Goal: Task Accomplishment & Management: Manage account settings

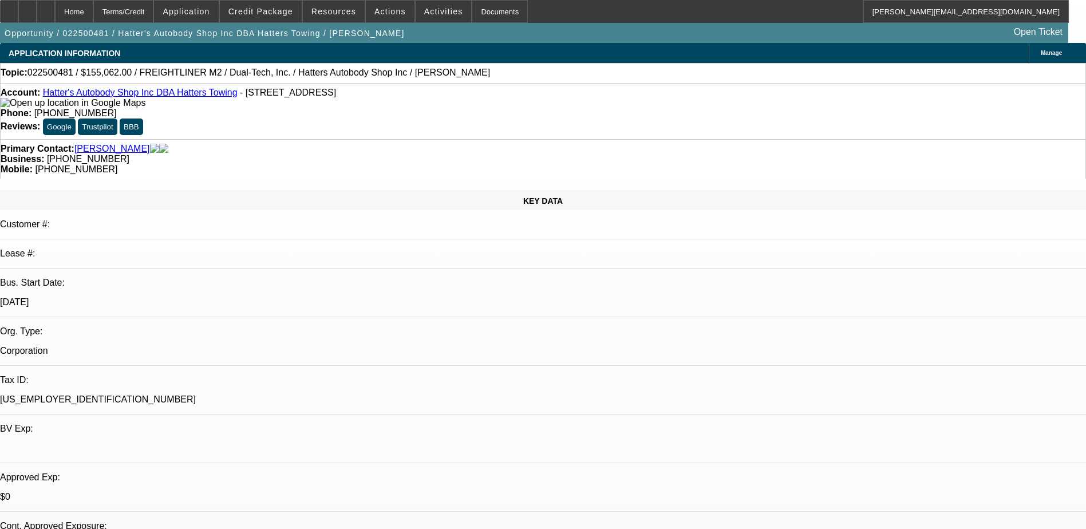
select select "0"
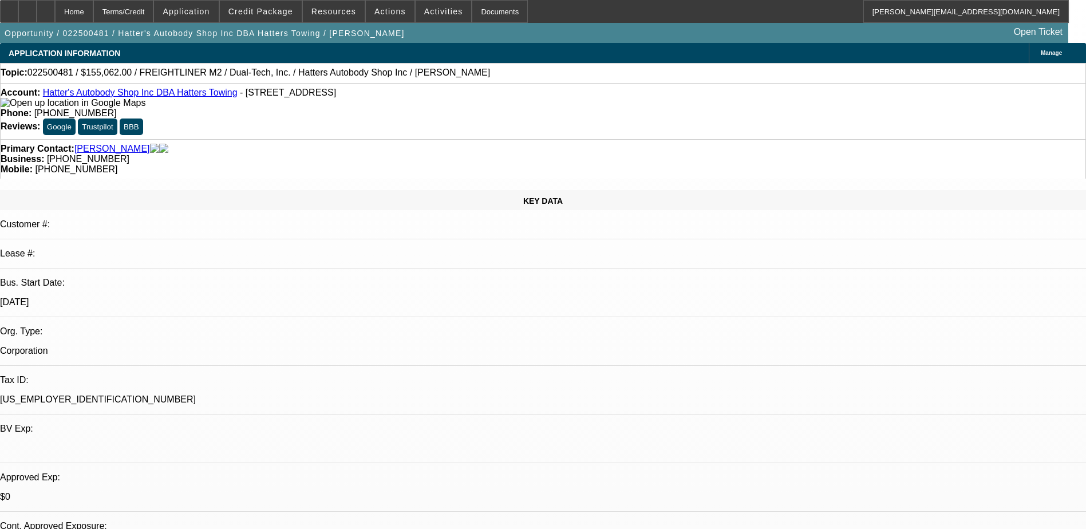
select select "0"
select select "1"
select select "10"
select select "6"
select select "1"
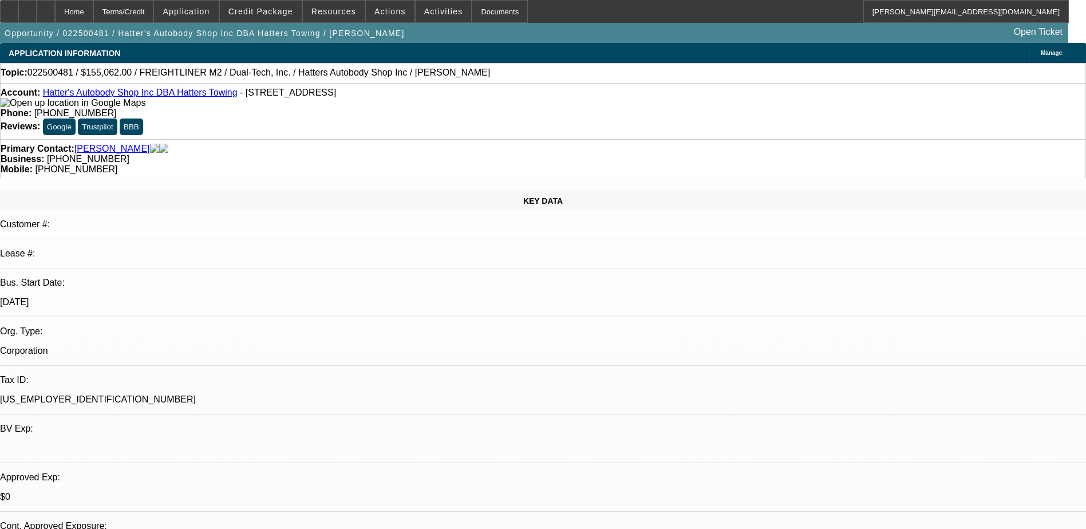
select select "3"
select select "6"
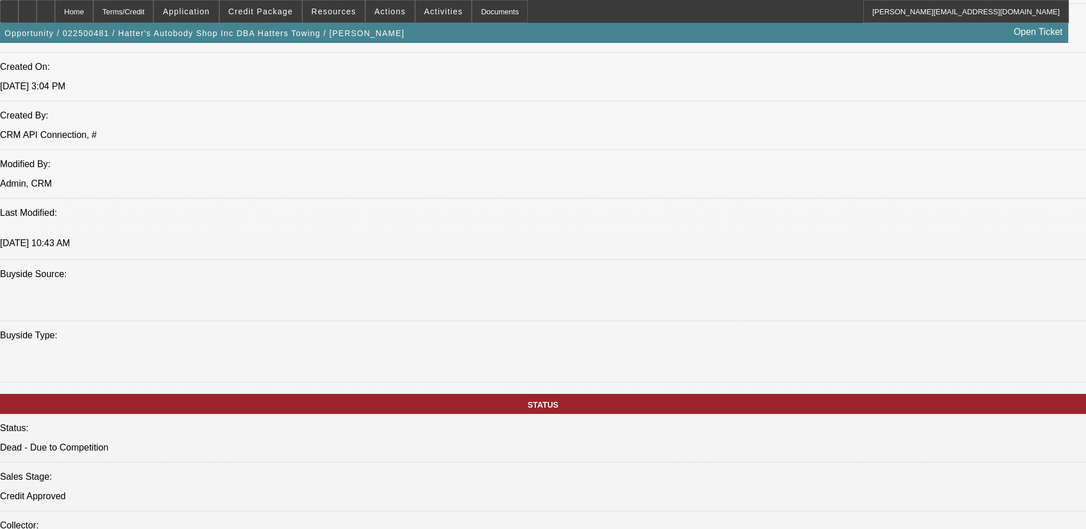
scroll to position [1374, 0]
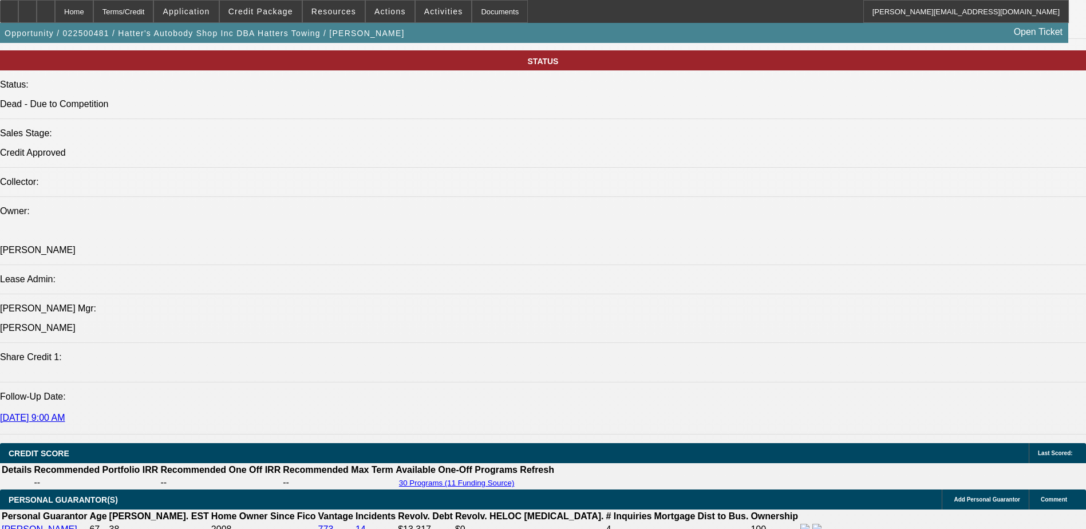
scroll to position [15, 0]
drag, startPoint x: 746, startPoint y: 463, endPoint x: 907, endPoint y: 556, distance: 186.0
drag, startPoint x: 764, startPoint y: 450, endPoint x: 1058, endPoint y: 527, distance: 303.8
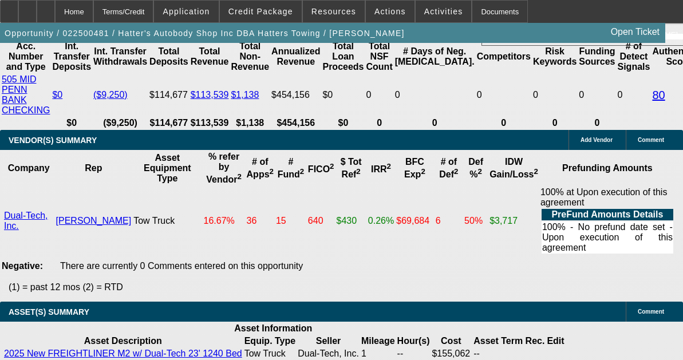
scroll to position [2646, 0]
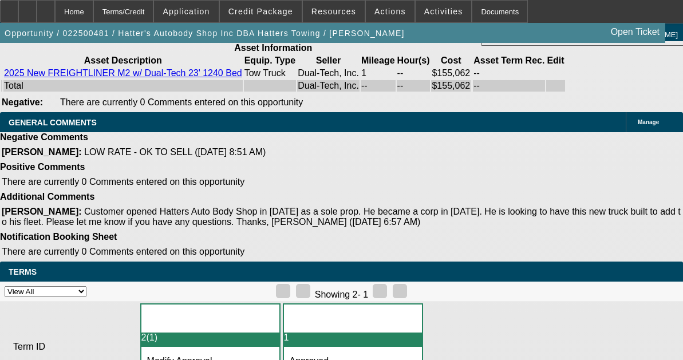
drag, startPoint x: 467, startPoint y: 320, endPoint x: 664, endPoint y: 353, distance: 199.7
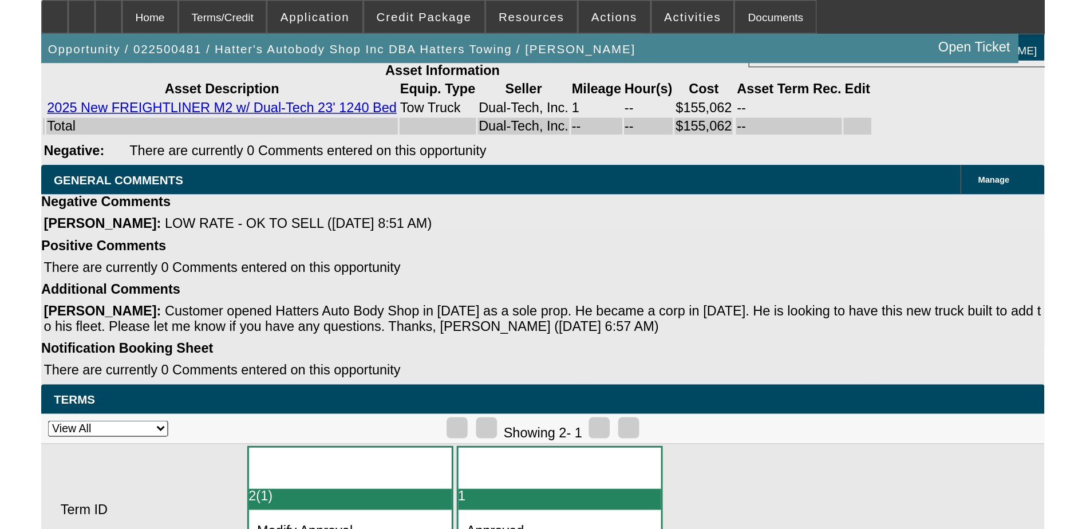
scroll to position [15, 0]
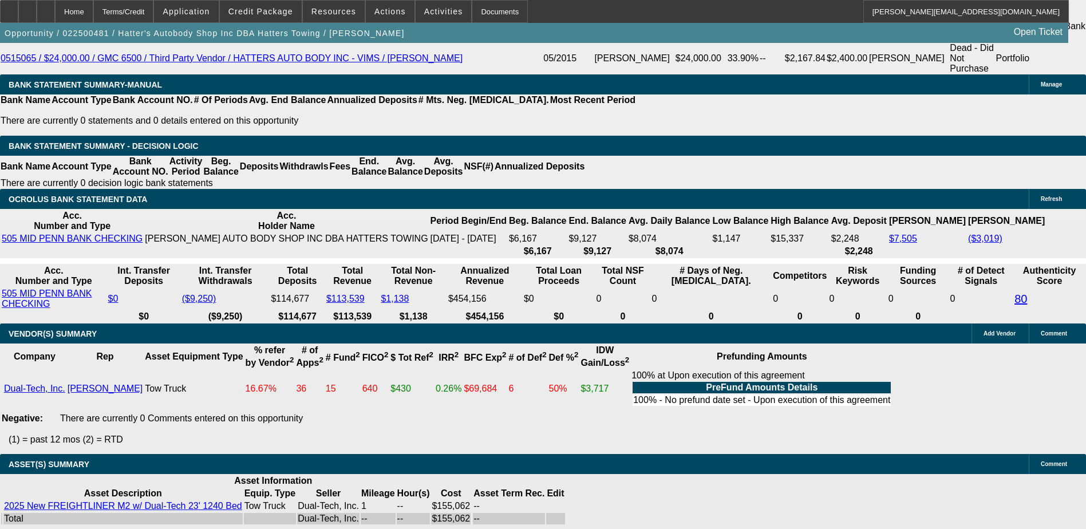
drag, startPoint x: 869, startPoint y: 463, endPoint x: 875, endPoint y: 457, distance: 8.9
drag, startPoint x: 888, startPoint y: 318, endPoint x: 733, endPoint y: 346, distance: 157.7
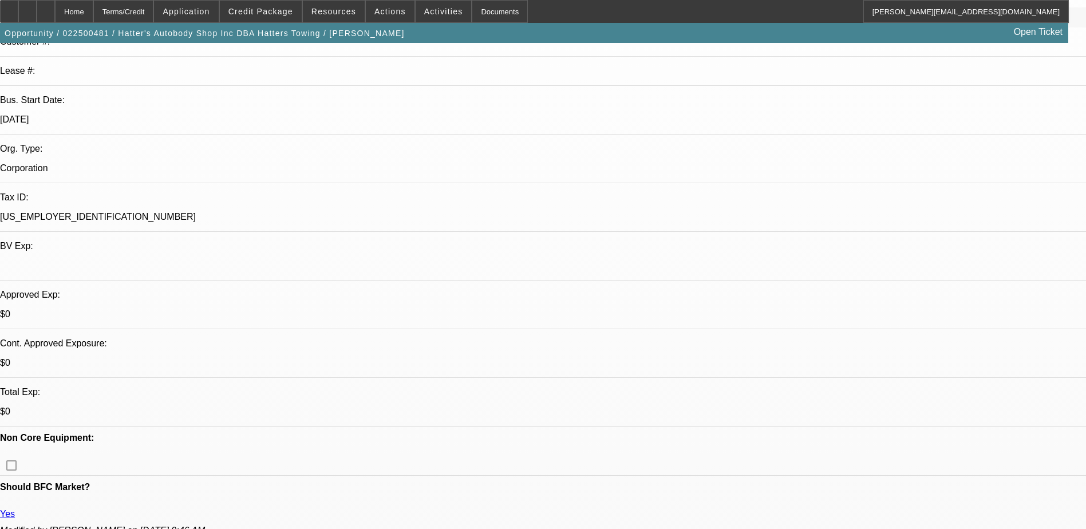
scroll to position [0, 0]
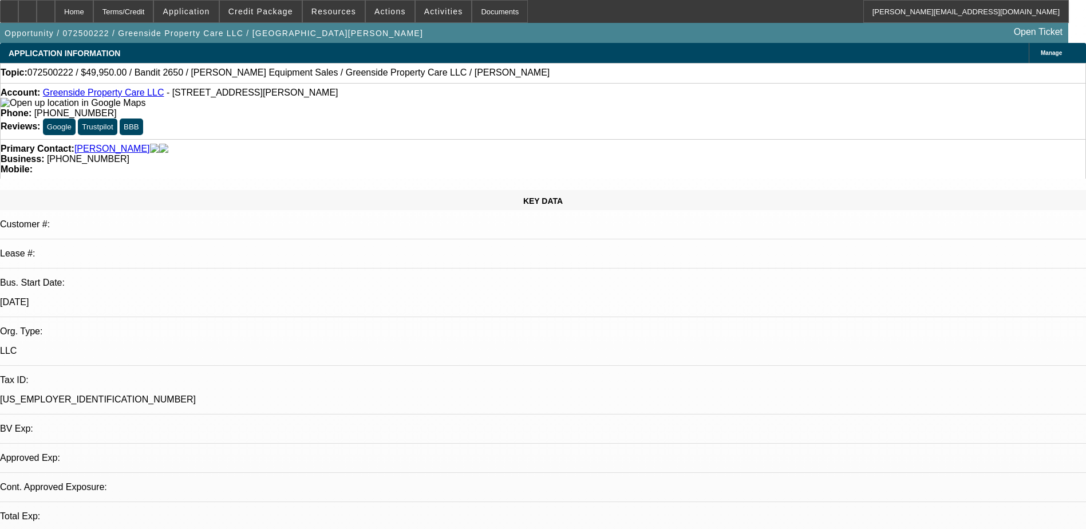
select select "0.1"
select select "2"
select select "0"
select select "6"
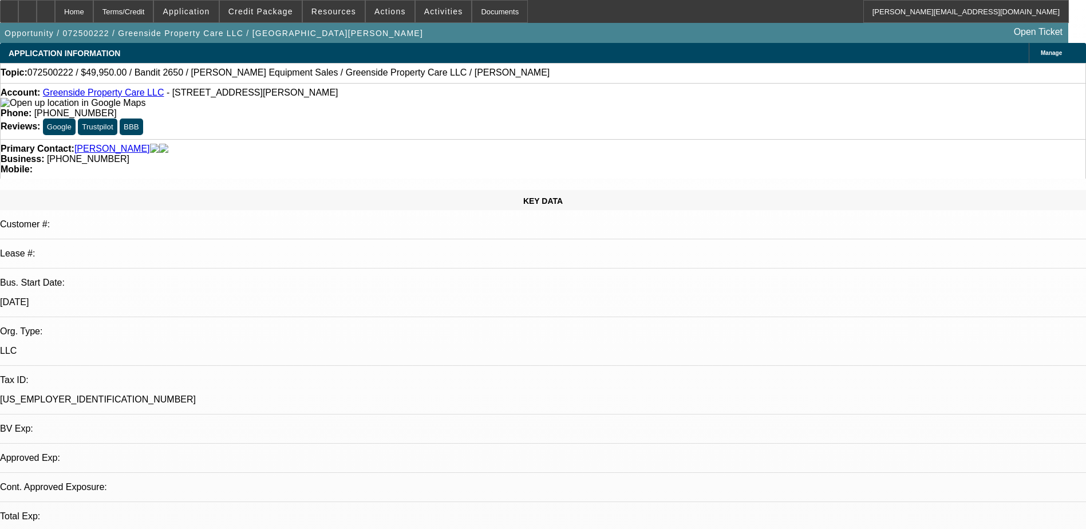
select select "0.1"
select select "2"
select select "0.1"
select select "4"
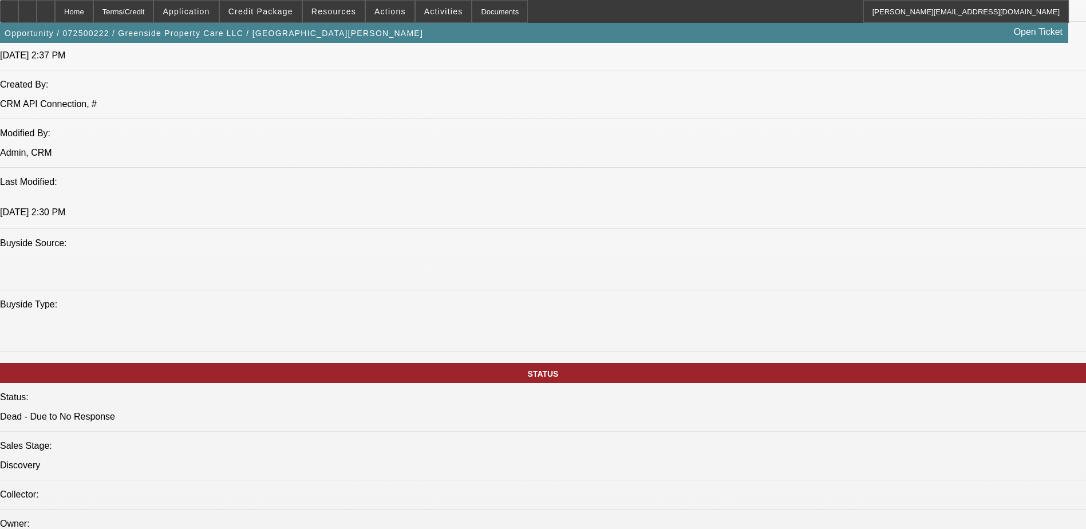
scroll to position [916, 0]
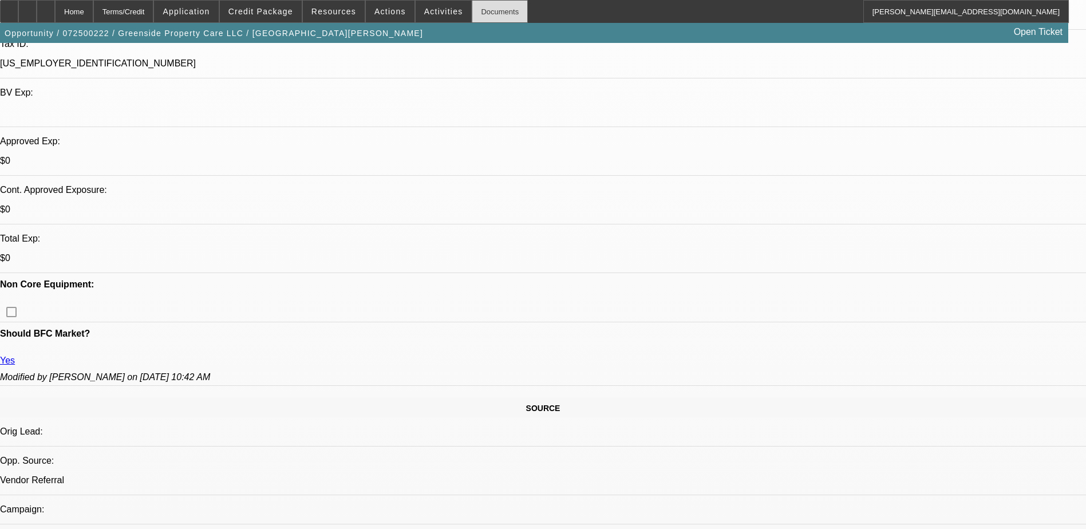
scroll to position [229, 0]
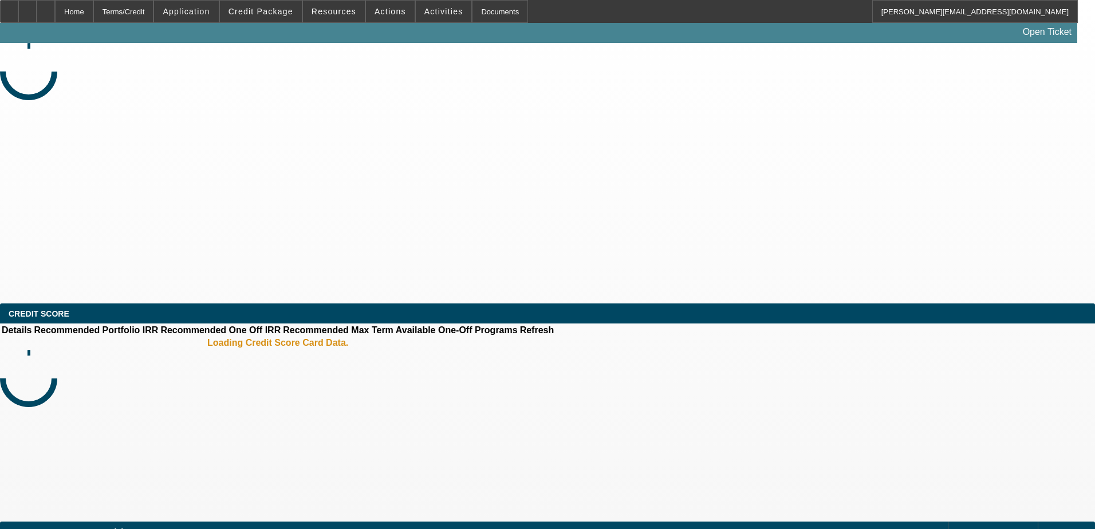
select select "0"
select select "2"
select select "0.1"
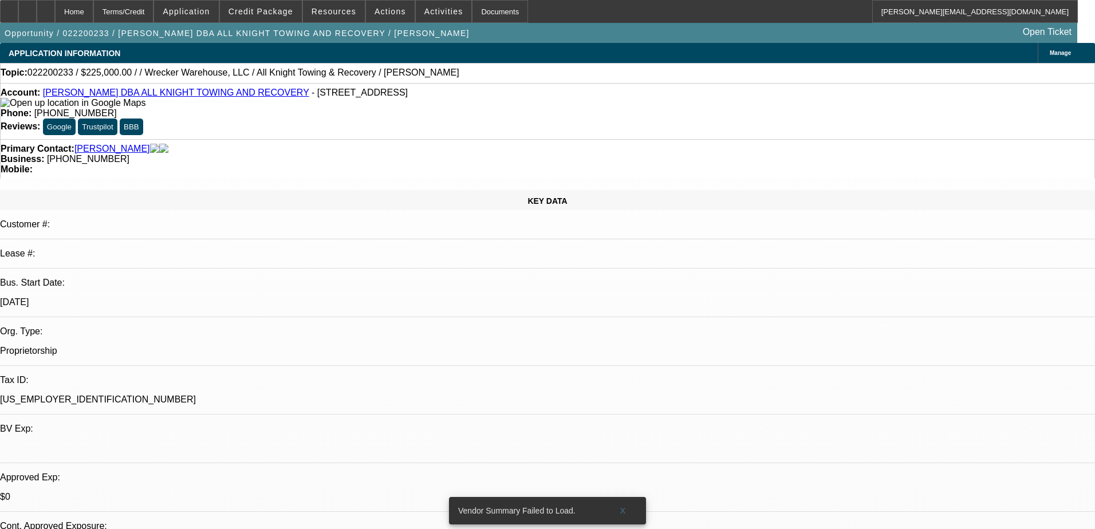
select select "1"
select select "2"
select select "4"
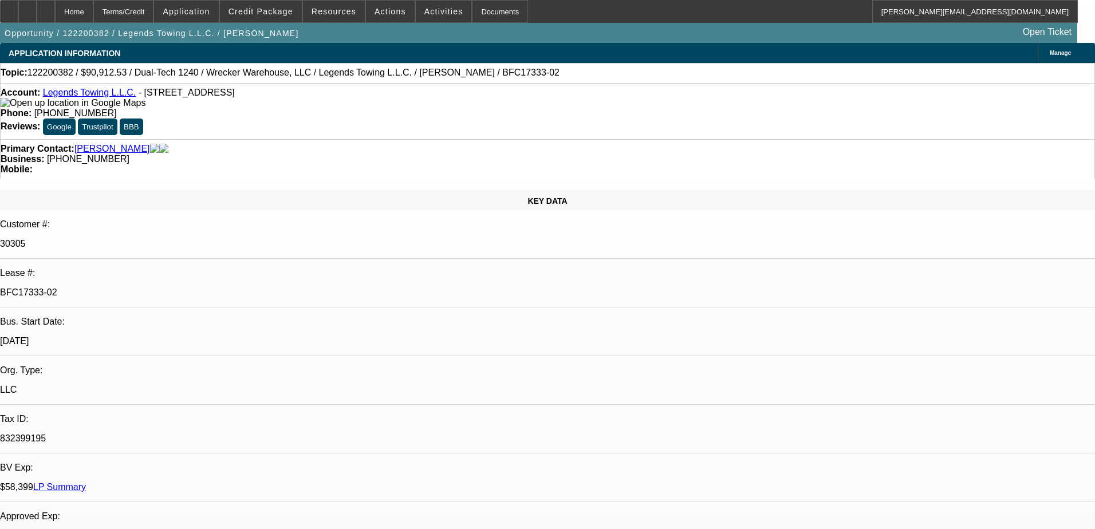
select select "0"
select select "2"
select select "0"
select select "6"
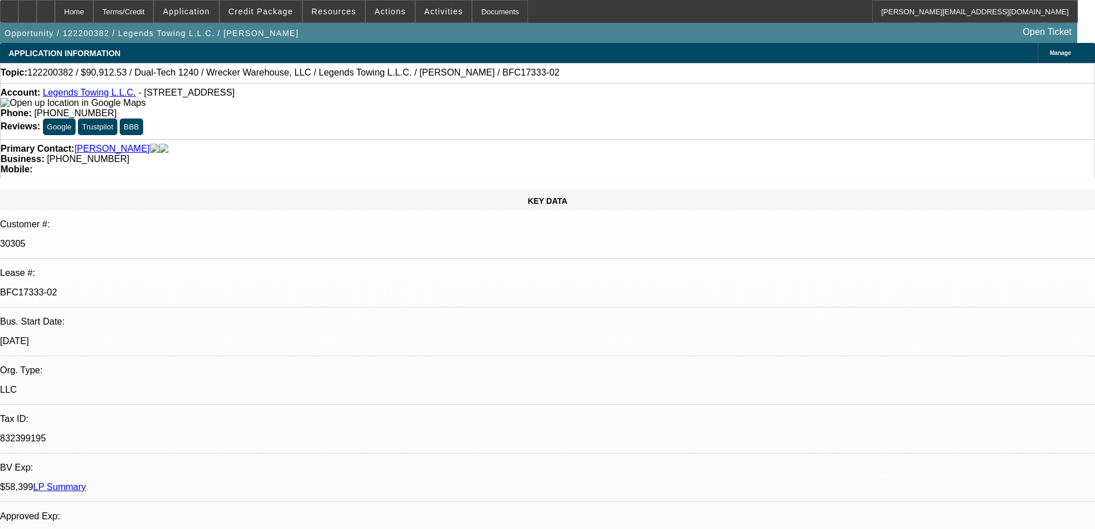
select select "0"
select select "2"
select select "0"
select select "6"
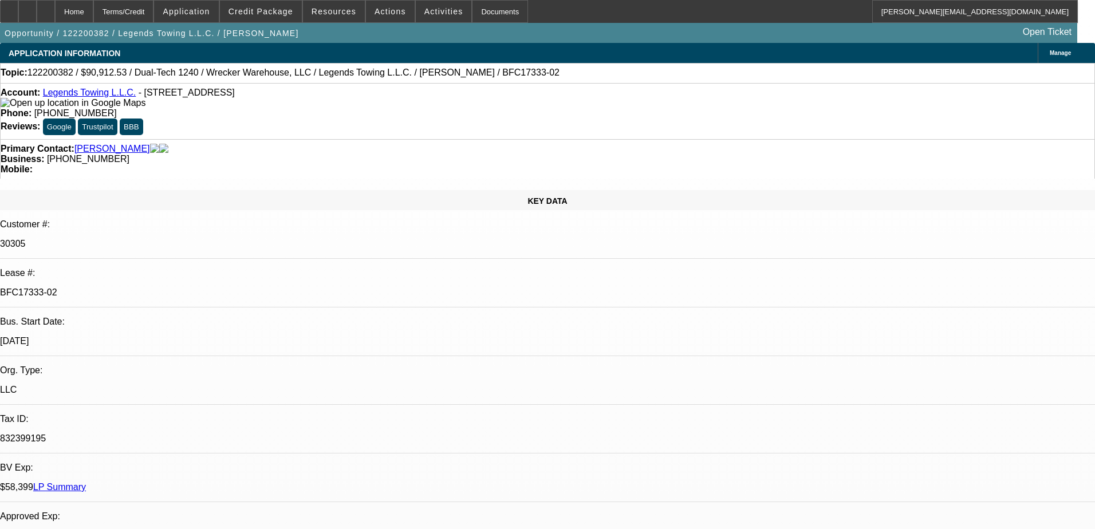
select select "0"
select select "2"
select select "0"
select select "6"
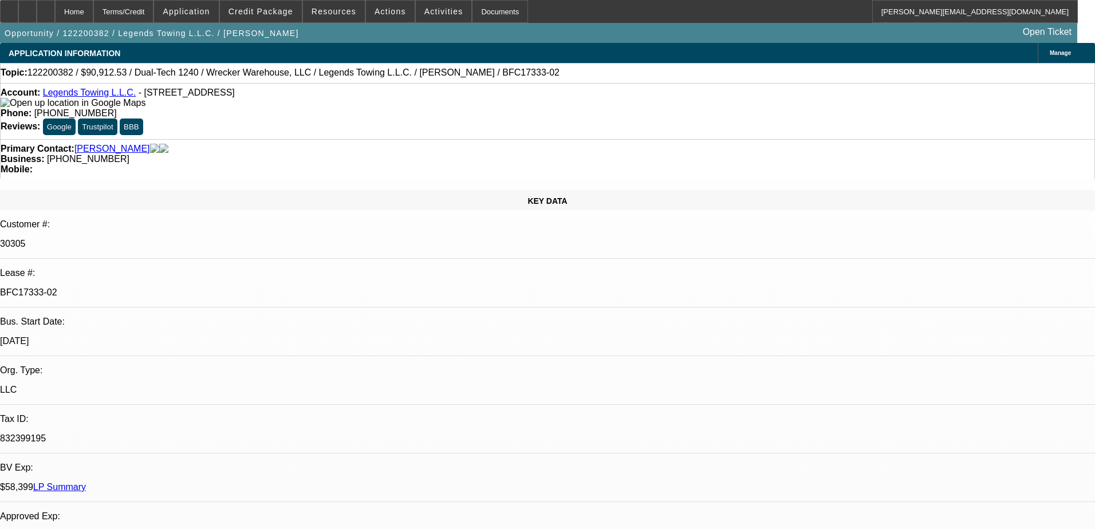
select select "0"
select select "2"
select select "0"
select select "6"
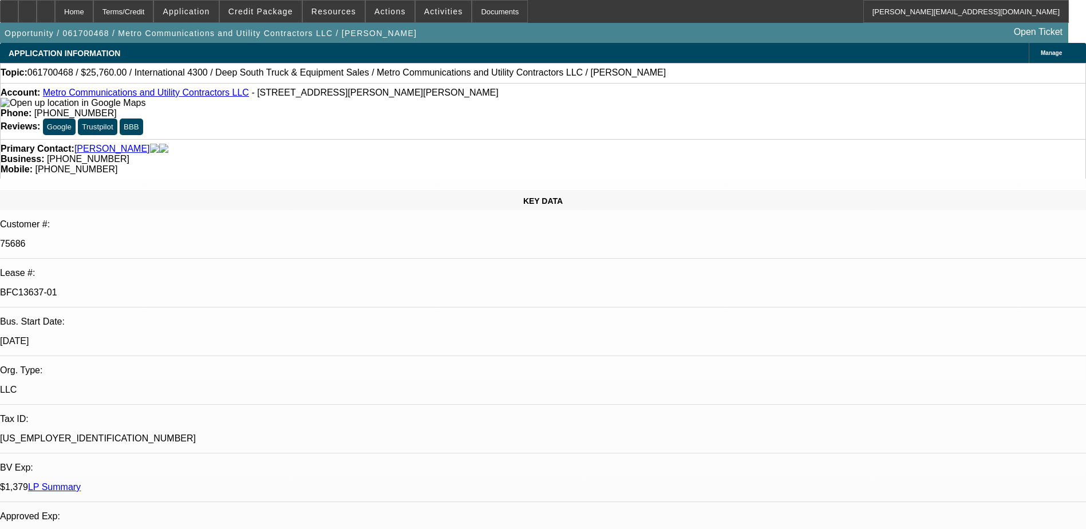
select select "0"
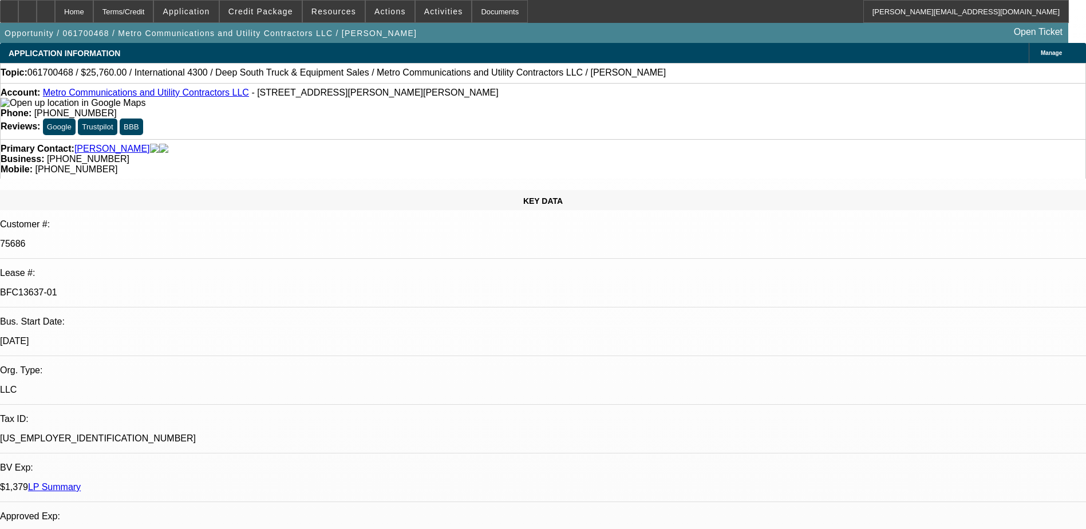
select select "0"
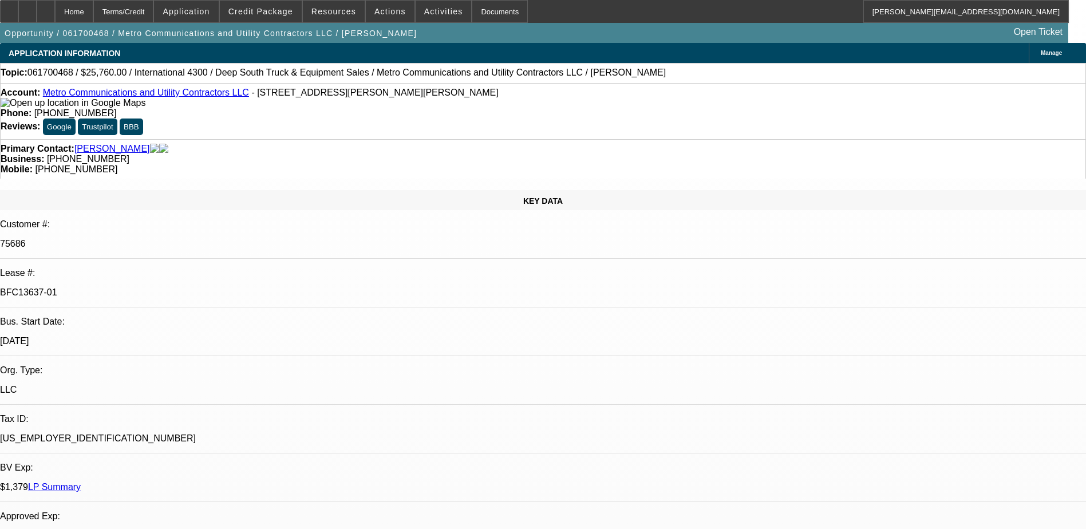
select select "0"
select select "1"
select select "6"
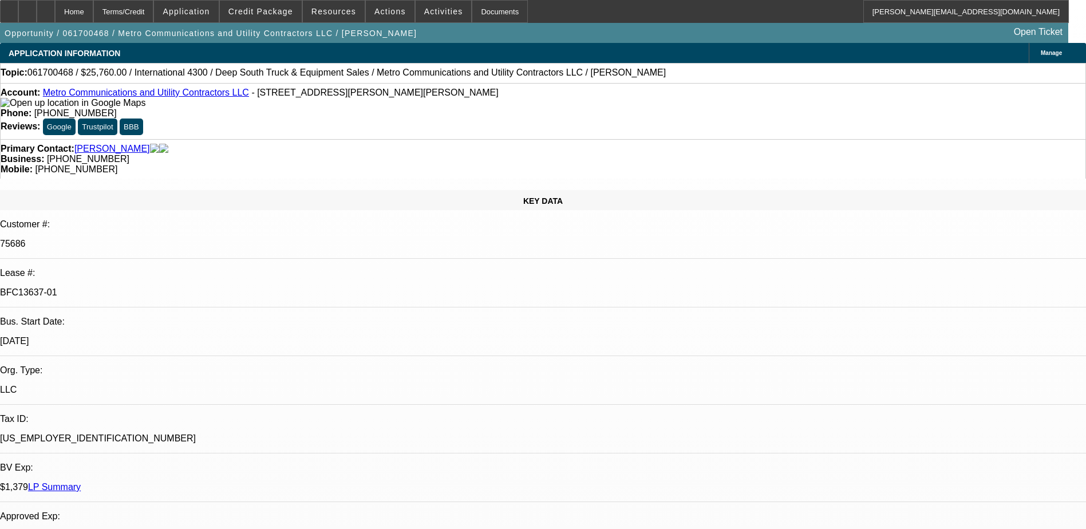
select select "1"
select select "6"
select select "1"
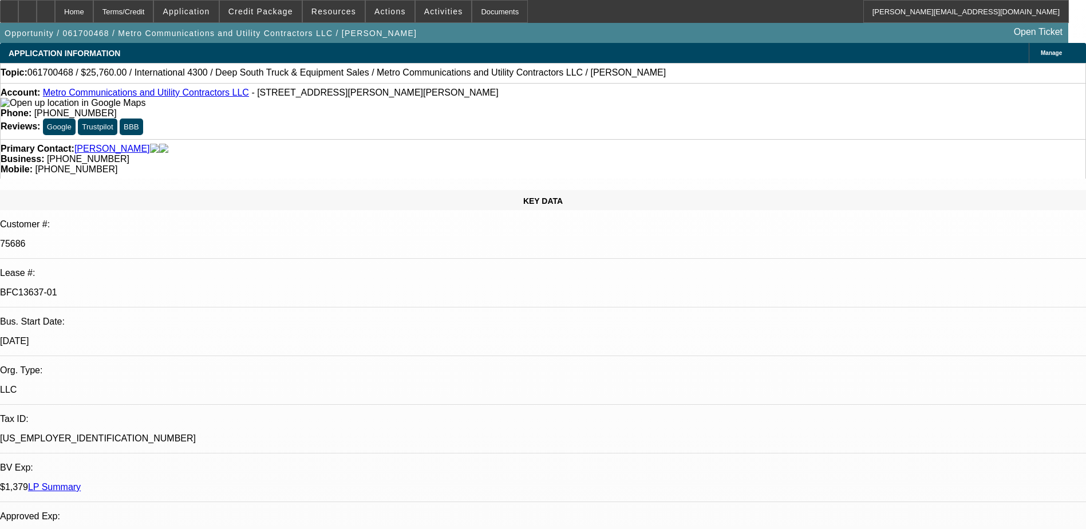
select select "6"
select select "1"
select select "4"
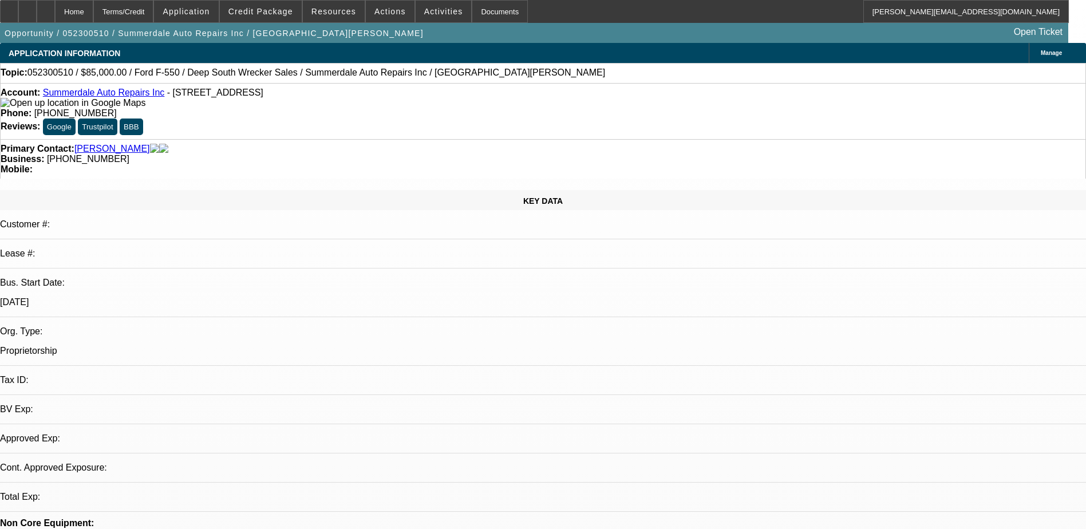
select select "0.2"
select select "2"
select select "0.1"
select select "4"
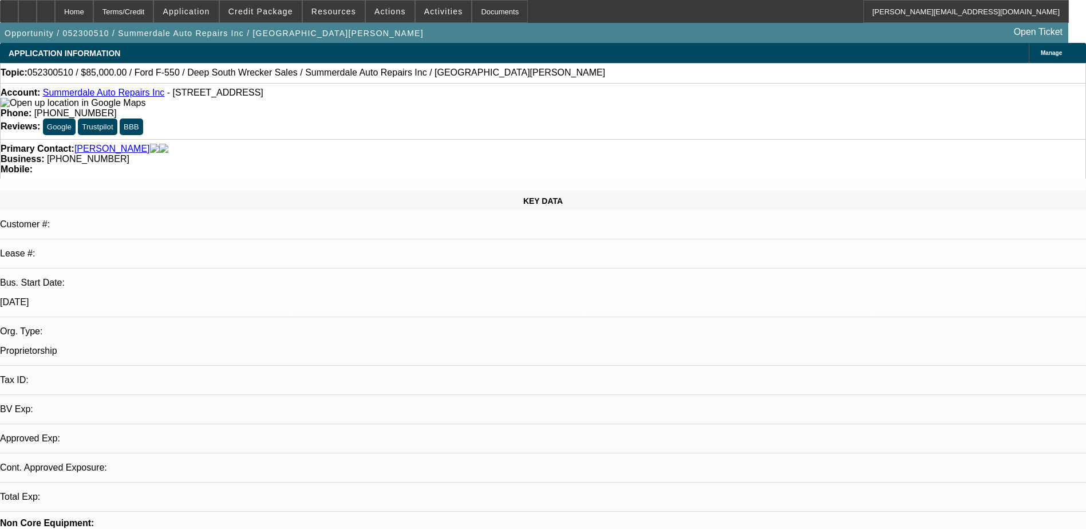
select select "0.15"
select select "2"
select select "0.1"
select select "4"
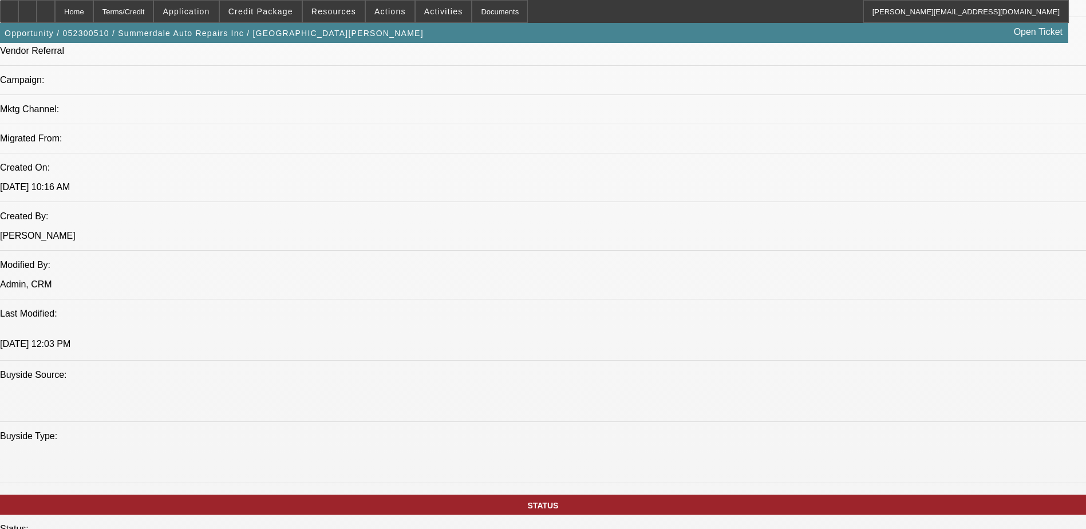
scroll to position [556, 0]
